Goal: Check status: Check status

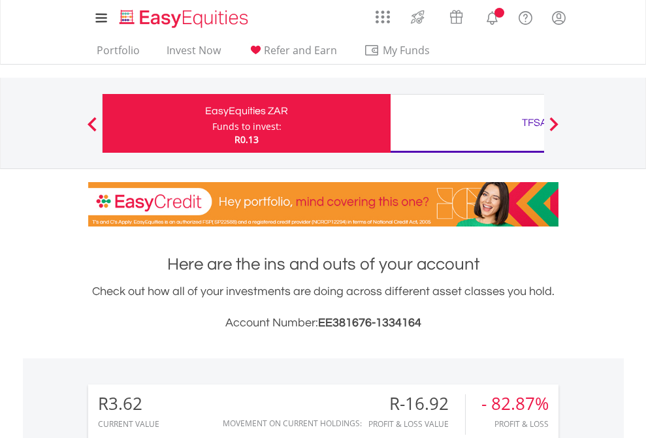
scroll to position [125, 205]
click at [212, 123] on div "Funds to invest:" at bounding box center [246, 126] width 69 height 13
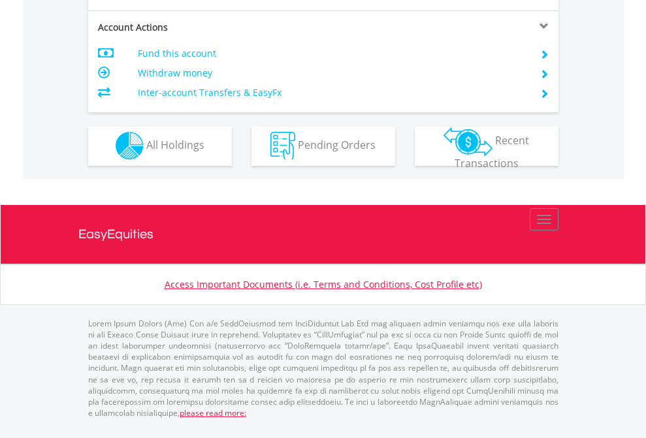
scroll to position [1221, 0]
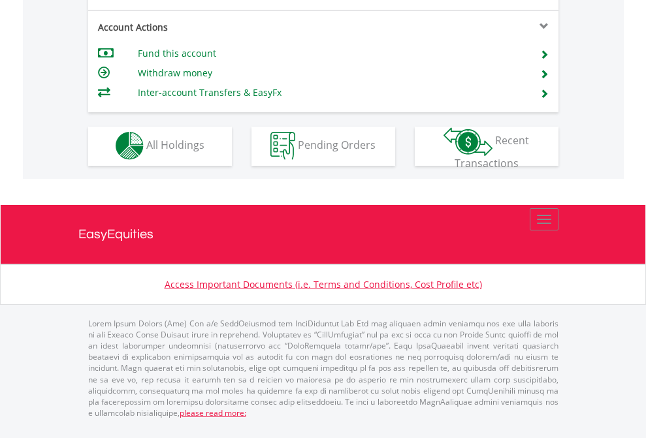
scroll to position [1221, 0]
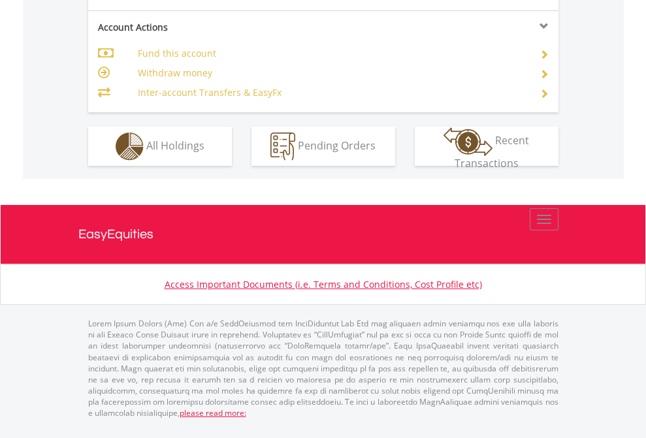
scroll to position [1226, 0]
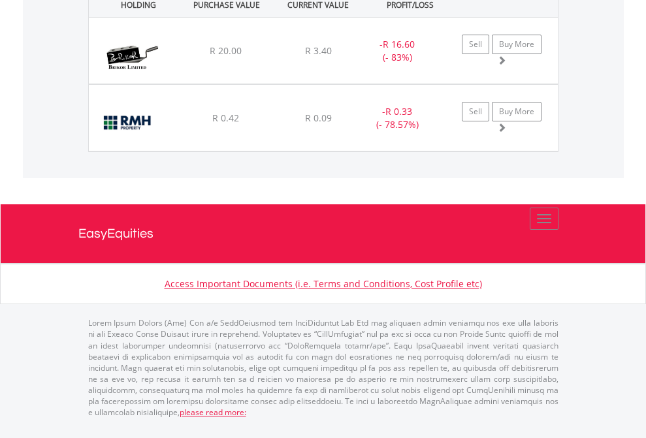
scroll to position [125, 205]
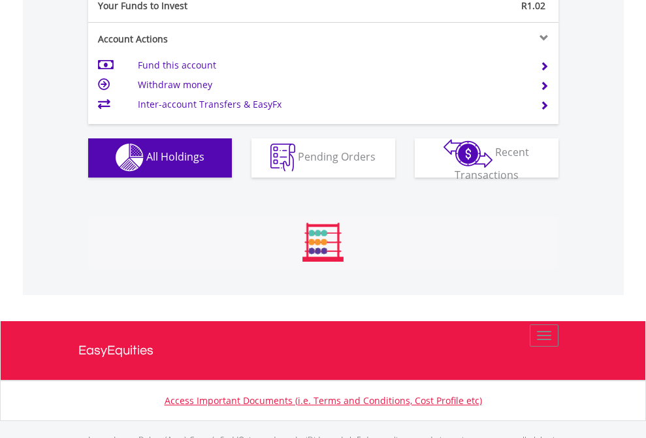
scroll to position [1293, 0]
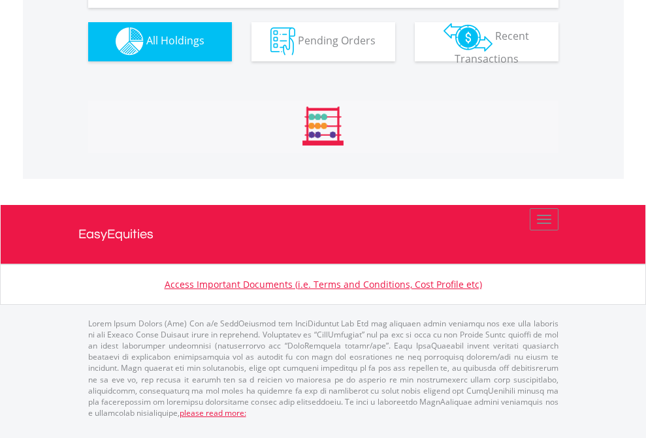
scroll to position [1293, 0]
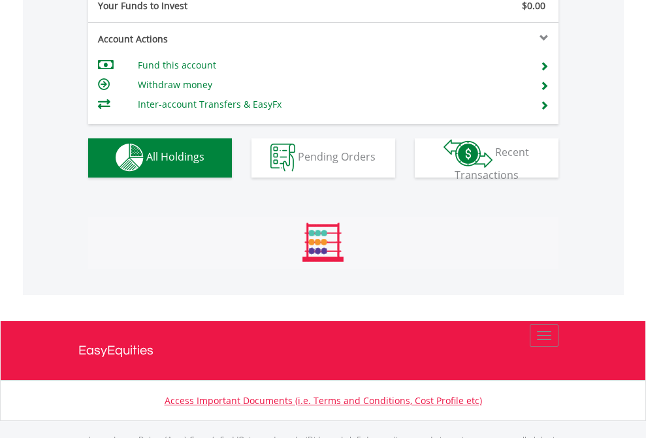
scroll to position [1293, 0]
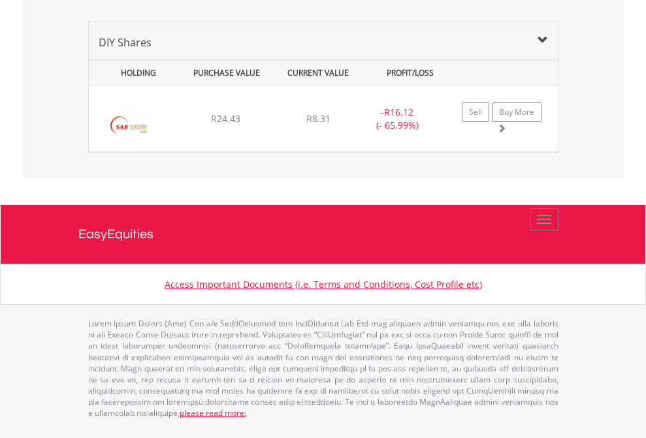
scroll to position [1262, 0]
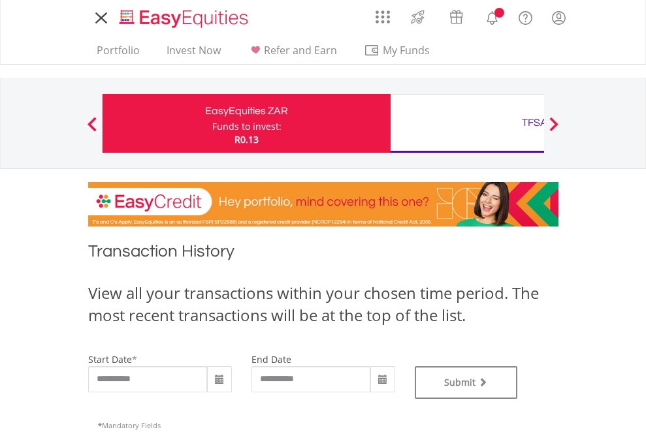
type input "**********"
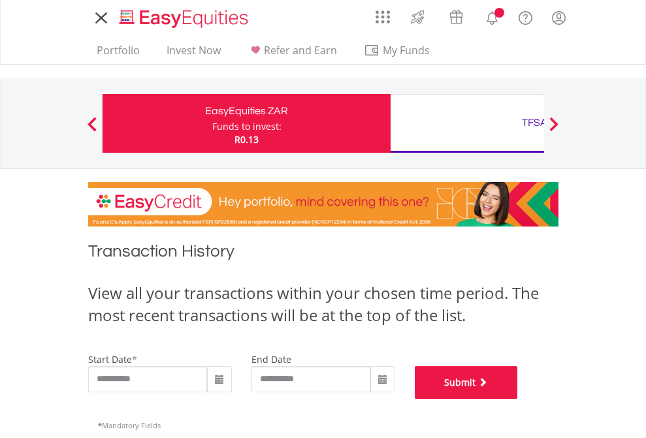
click at [518, 399] on button "Submit" at bounding box center [466, 382] width 103 height 33
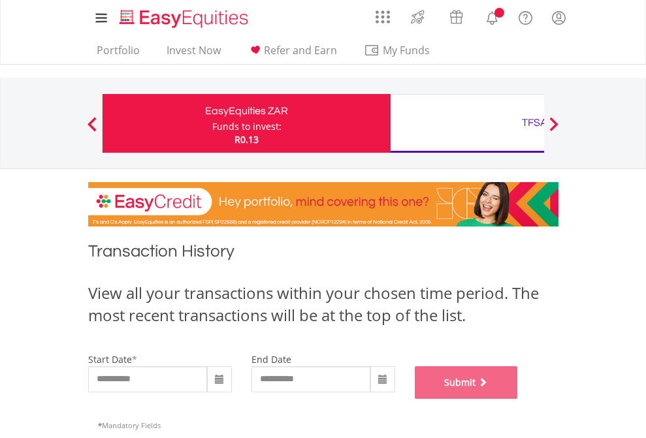
scroll to position [530, 0]
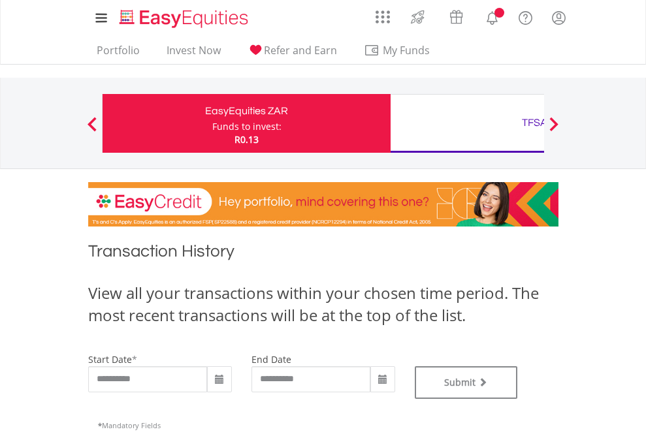
click at [467, 123] on div "TFSA" at bounding box center [534, 123] width 272 height 18
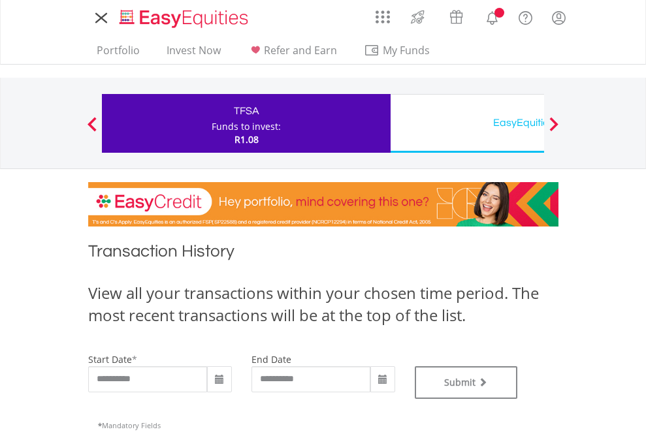
type input "**********"
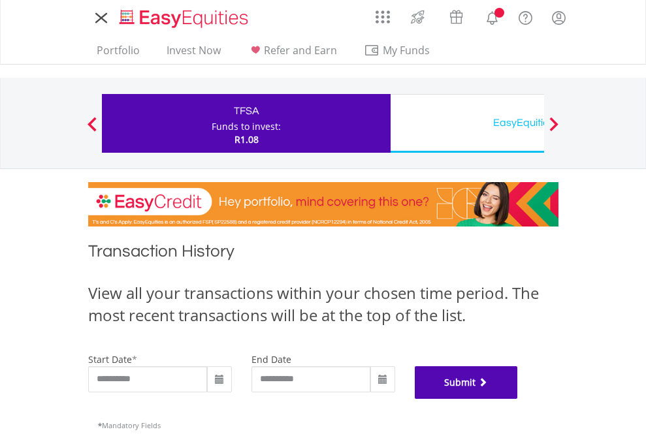
click at [518, 399] on button "Submit" at bounding box center [466, 382] width 103 height 33
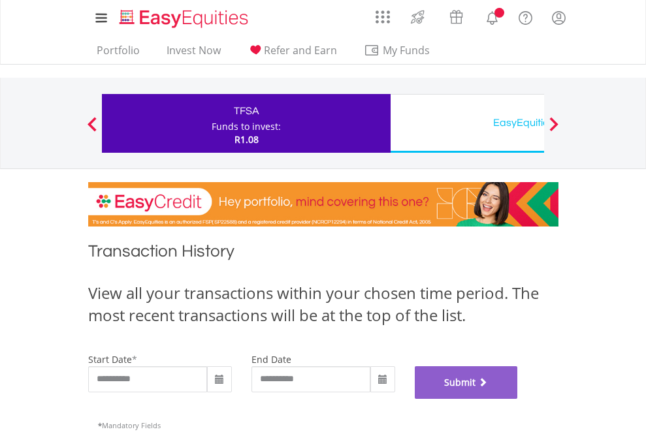
scroll to position [530, 0]
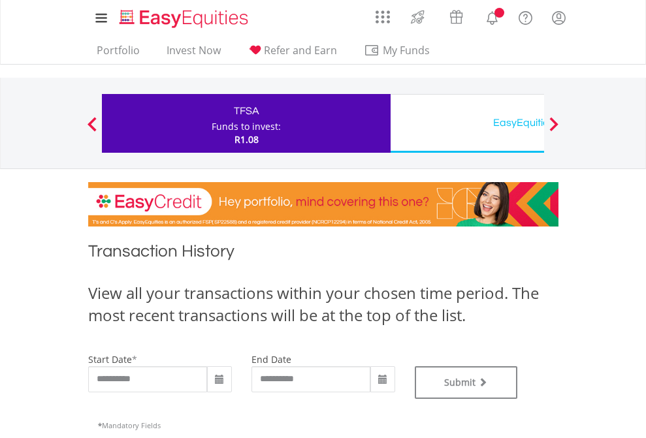
click at [467, 123] on div "EasyEquities USD" at bounding box center [534, 123] width 272 height 18
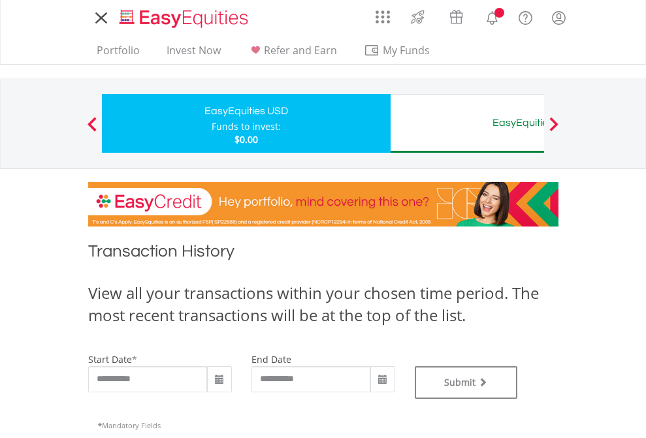
type input "**********"
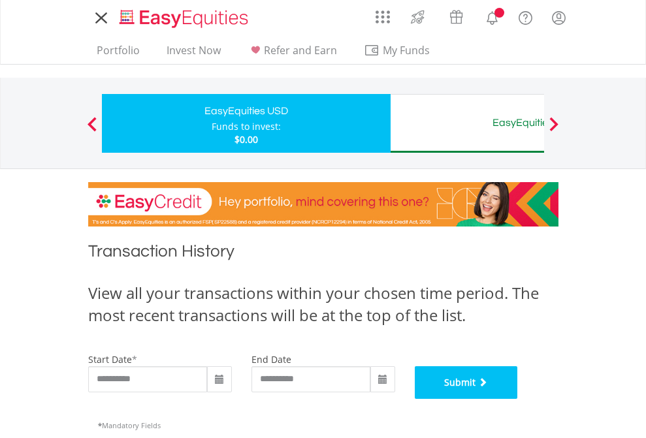
click at [518, 399] on button "Submit" at bounding box center [466, 382] width 103 height 33
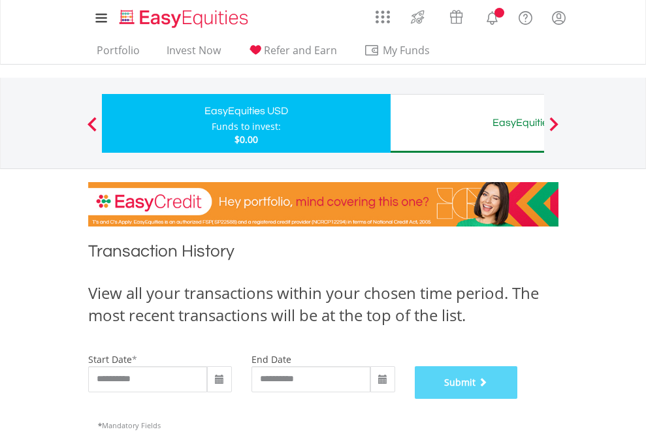
scroll to position [530, 0]
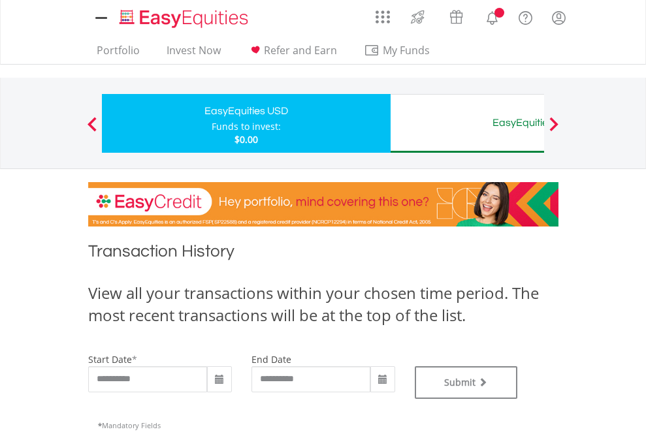
click at [467, 123] on div "EasyEquities AUD" at bounding box center [534, 123] width 272 height 18
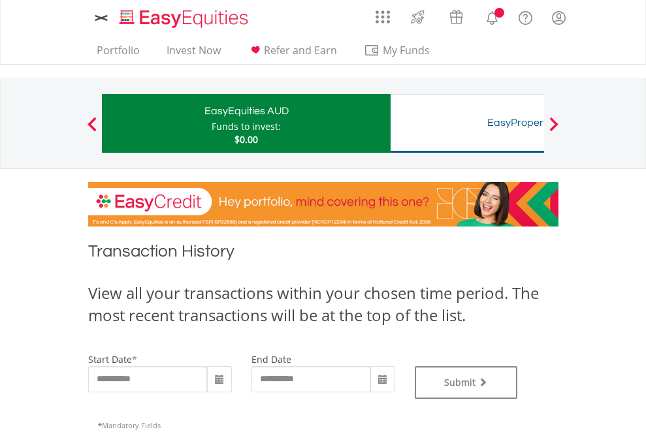
type input "**********"
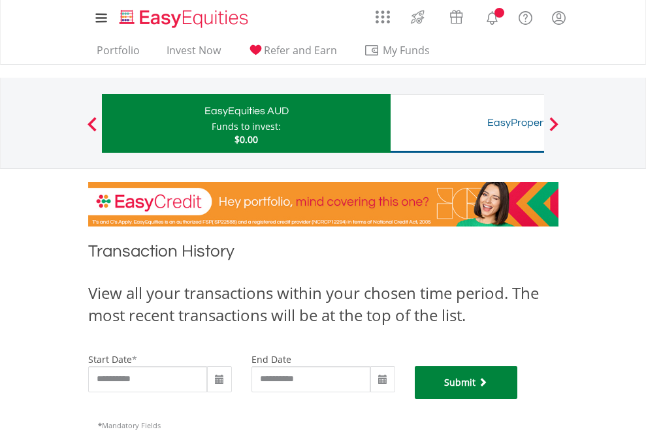
click at [518, 399] on button "Submit" at bounding box center [466, 382] width 103 height 33
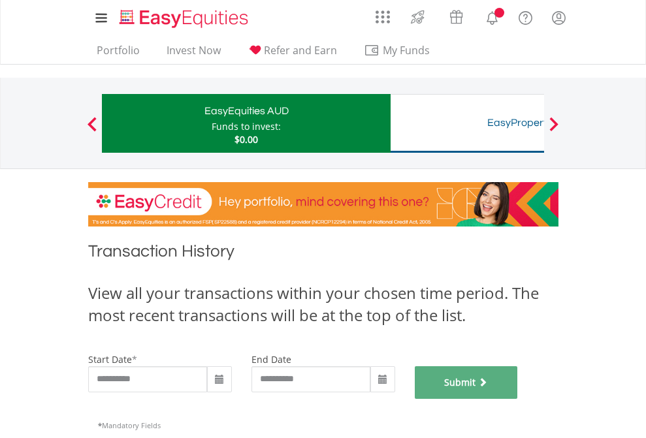
scroll to position [530, 0]
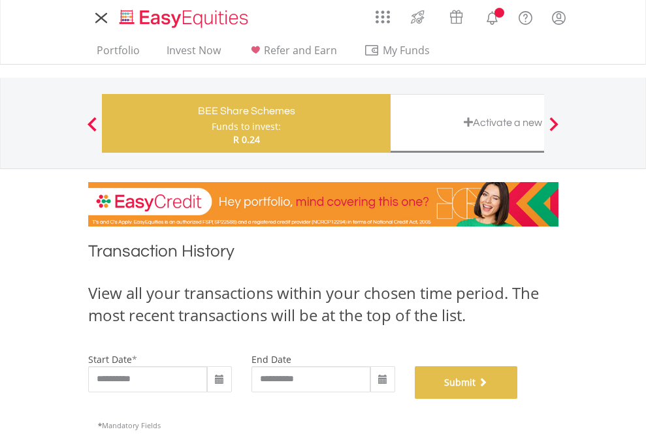
click at [518, 399] on button "Submit" at bounding box center [466, 382] width 103 height 33
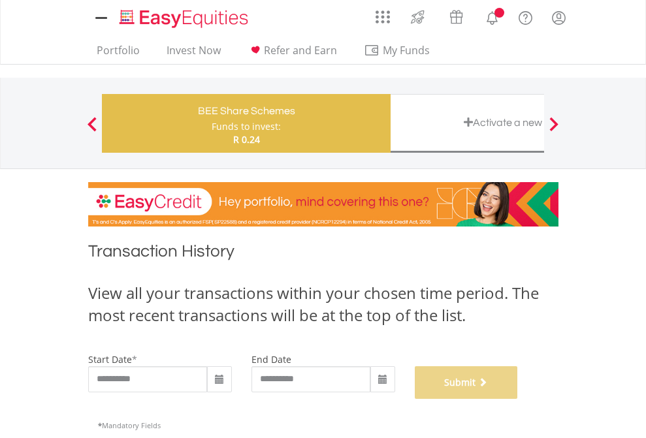
scroll to position [530, 0]
